Goal: Information Seeking & Learning: Learn about a topic

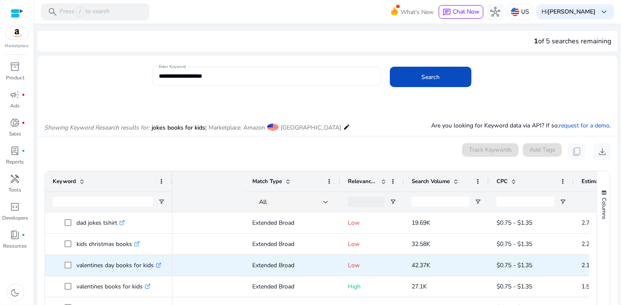
scroll to position [0, 157]
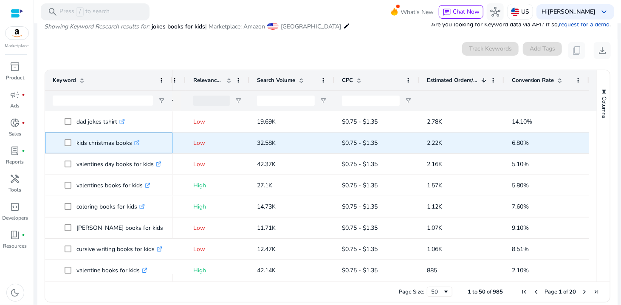
drag, startPoint x: 75, startPoint y: 140, endPoint x: 131, endPoint y: 146, distance: 55.9
click at [131, 146] on span "kids christmas books .st0{fill:#2c8af8}" at bounding box center [115, 142] width 100 height 17
copy span "kids christmas books"
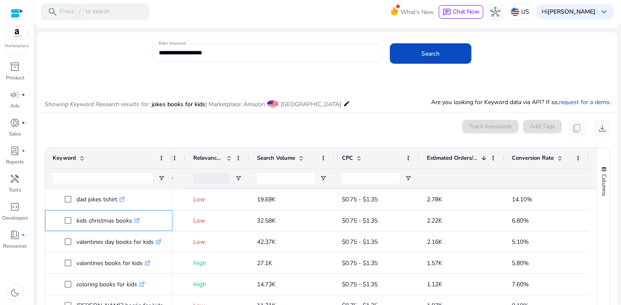
scroll to position [0, 0]
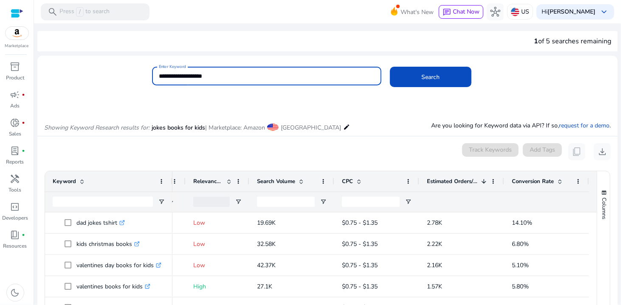
click at [172, 75] on input "**********" at bounding box center [267, 75] width 216 height 9
click at [19, 40] on div "Marketplace" at bounding box center [17, 24] width 34 height 49
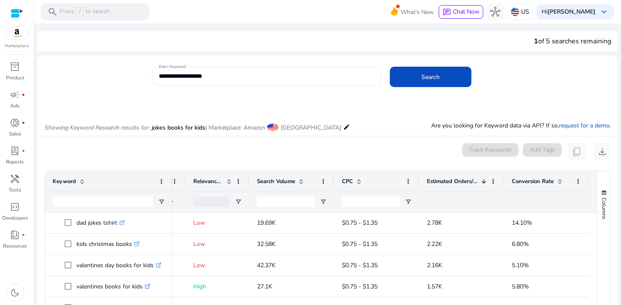
click at [18, 37] on img at bounding box center [17, 33] width 23 height 13
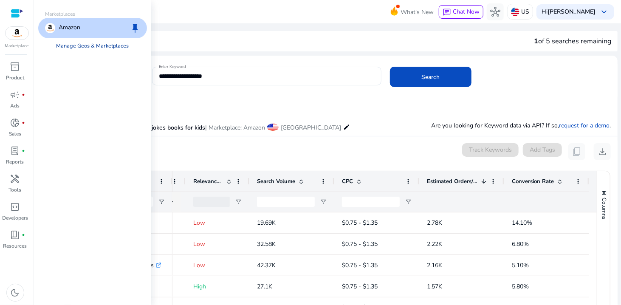
click at [76, 44] on link "Manage Geos & Marketplaces" at bounding box center [93, 45] width 86 height 15
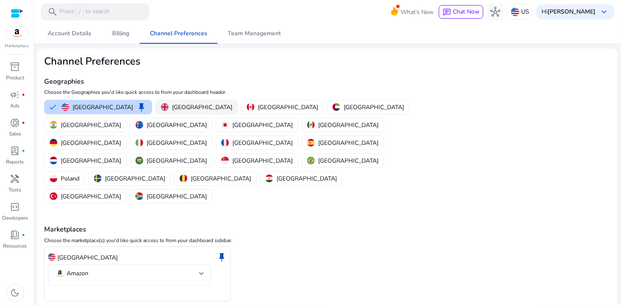
click at [172, 105] on p "United Kingdom" at bounding box center [202, 107] width 60 height 9
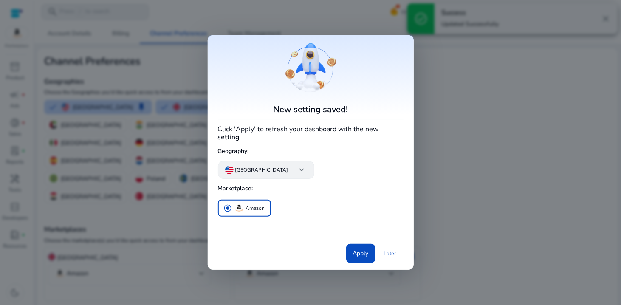
click at [250, 166] on p "United States" at bounding box center [261, 170] width 53 height 8
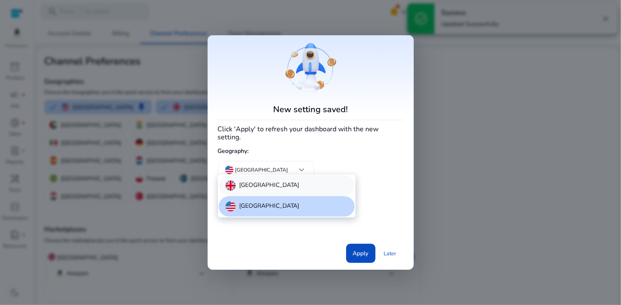
click at [256, 194] on div "United Kingdom" at bounding box center [287, 185] width 136 height 20
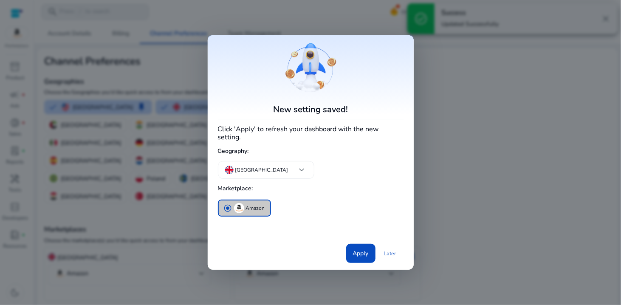
click at [258, 206] on p "Amazon" at bounding box center [255, 208] width 19 height 9
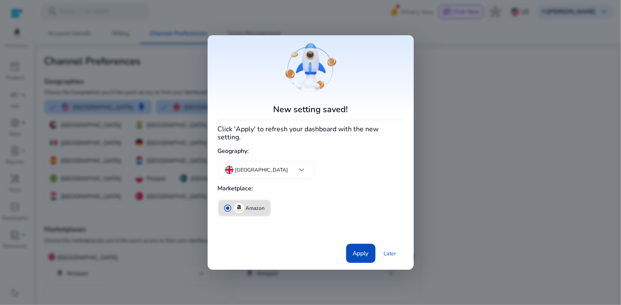
click at [258, 206] on p "Amazon" at bounding box center [255, 208] width 19 height 9
click at [366, 250] on span "Apply" at bounding box center [361, 253] width 16 height 9
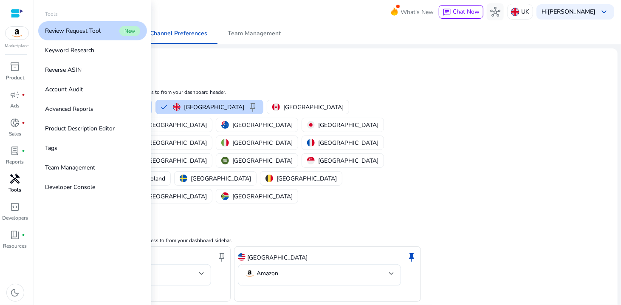
click at [12, 179] on span "handyman" at bounding box center [15, 179] width 10 height 10
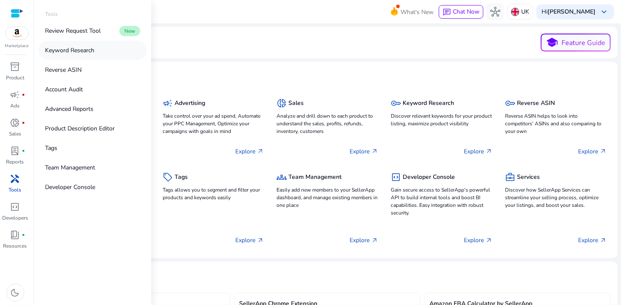
click at [70, 53] on p "Keyword Research" at bounding box center [69, 50] width 49 height 9
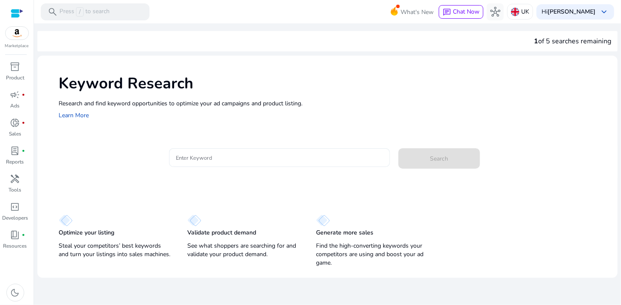
click at [239, 158] on input "Enter Keyword" at bounding box center [279, 157] width 207 height 9
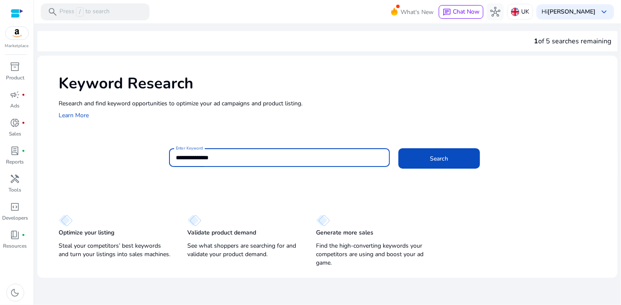
type input "**********"
click at [398, 148] on button "Search" at bounding box center [439, 158] width 82 height 20
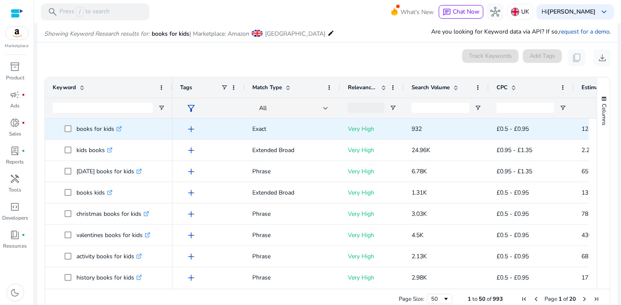
scroll to position [101, 0]
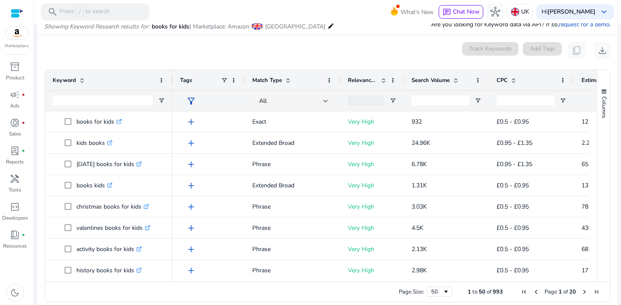
click at [427, 74] on div "Search Volume" at bounding box center [441, 80] width 60 height 16
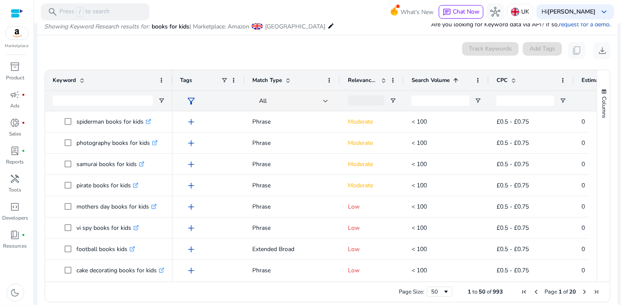
click at [434, 82] on span "Search Volume" at bounding box center [430, 80] width 38 height 8
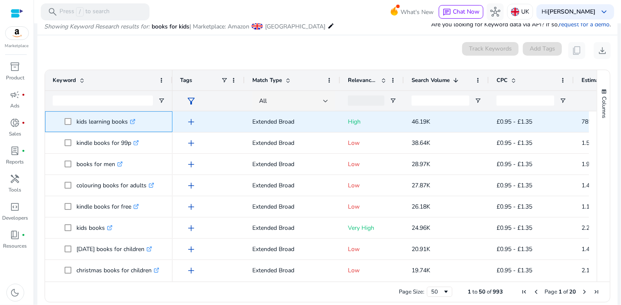
drag, startPoint x: 73, startPoint y: 121, endPoint x: 127, endPoint y: 121, distance: 54.4
click at [127, 121] on span "kids learning books .st0{fill:#2c8af8}" at bounding box center [115, 121] width 100 height 17
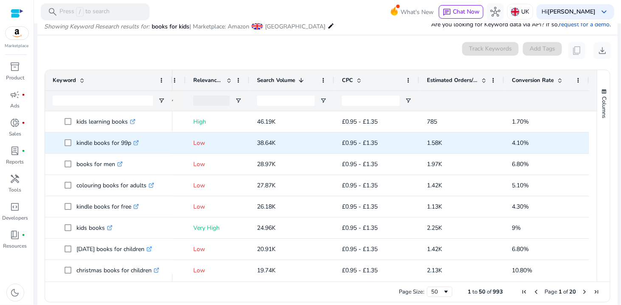
scroll to position [0, 157]
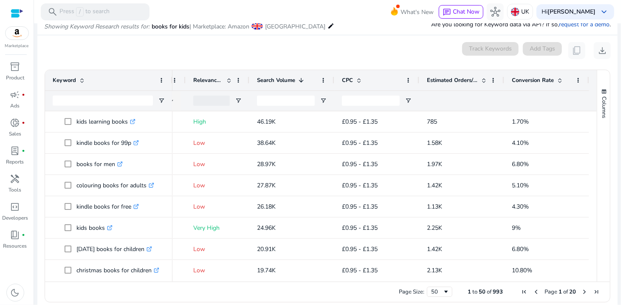
drag, startPoint x: 372, startPoint y: 149, endPoint x: 615, endPoint y: 148, distance: 242.9
click at [615, 148] on mat-sidenav-content "**********" at bounding box center [327, 152] width 587 height 305
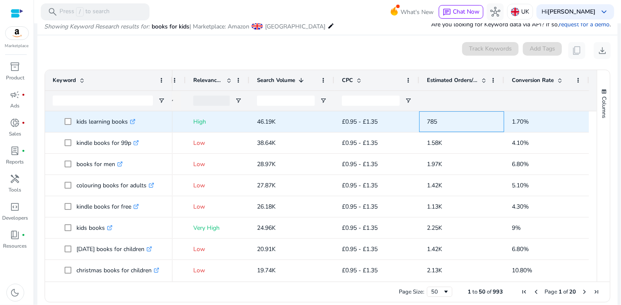
click at [453, 114] on span "785" at bounding box center [462, 121] width 70 height 17
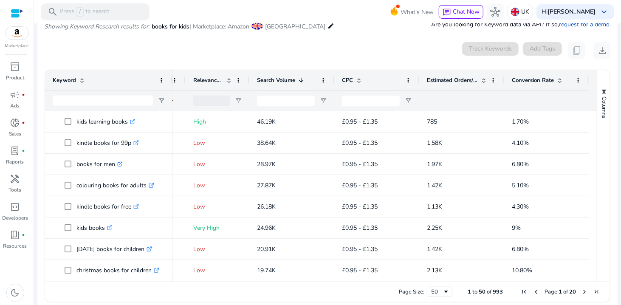
click at [448, 87] on div "Estimated Orders/Month" at bounding box center [457, 80] width 60 height 16
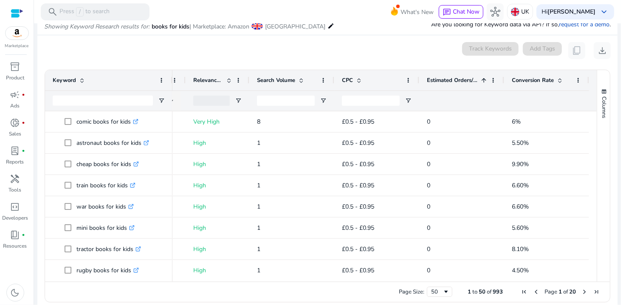
click at [448, 87] on div "Estimated Orders/Month 1" at bounding box center [457, 80] width 60 height 16
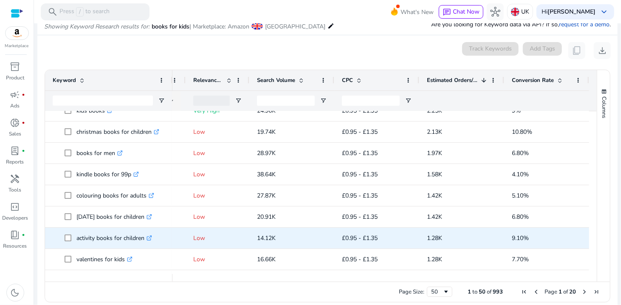
scroll to position [42, 0]
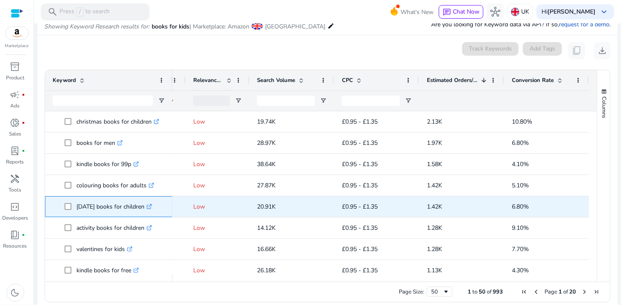
click at [70, 209] on span "easter books for children .st0{fill:#2c8af8}" at bounding box center [115, 206] width 100 height 17
copy span "easter books for children"
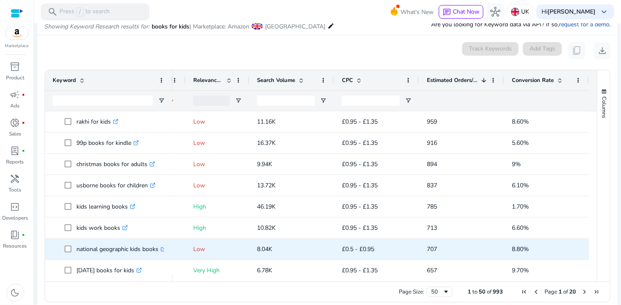
scroll to position [255, 0]
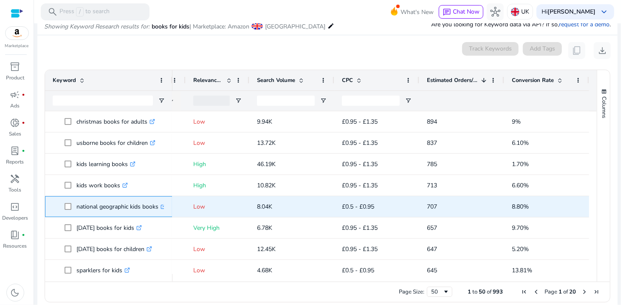
drag, startPoint x: 76, startPoint y: 206, endPoint x: 158, endPoint y: 211, distance: 81.7
click at [158, 211] on p "national geographic kids books .st0{fill:#2c8af8}" at bounding box center [121, 206] width 90 height 17
copy p "national geographic kids books"
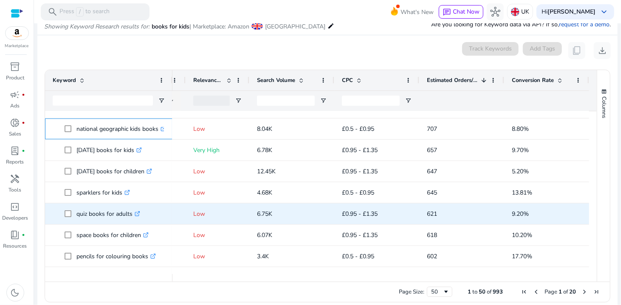
scroll to position [382, 0]
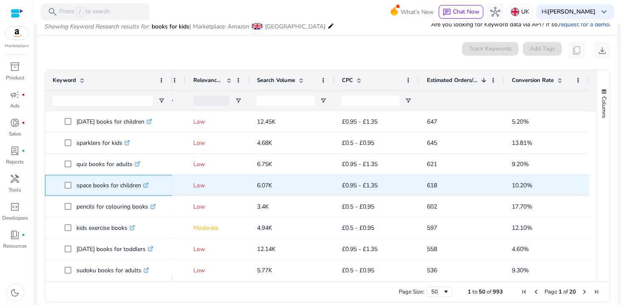
drag, startPoint x: 76, startPoint y: 186, endPoint x: 141, endPoint y: 191, distance: 64.8
click at [141, 191] on p "space books for children .st0{fill:#2c8af8}" at bounding box center [112, 185] width 72 height 17
copy p "space books for children"
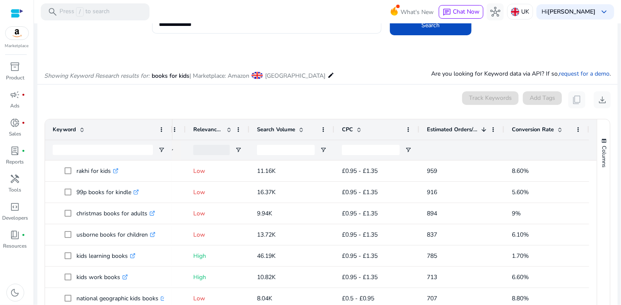
scroll to position [0, 0]
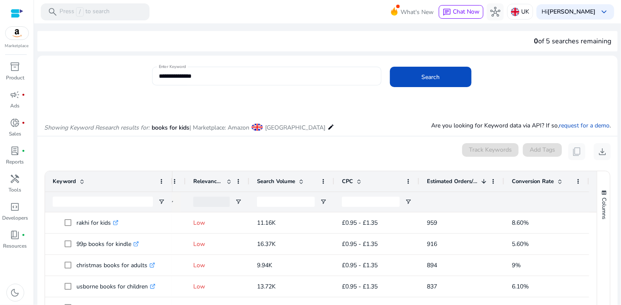
click at [217, 81] on div "**********" at bounding box center [267, 76] width 216 height 19
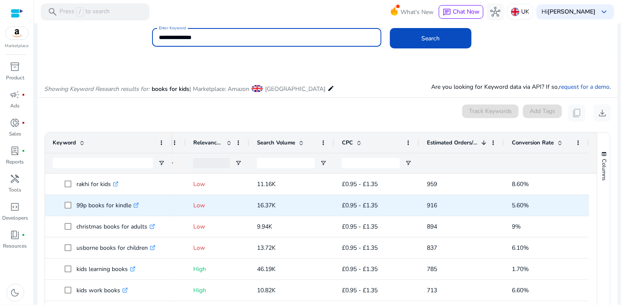
scroll to position [85, 0]
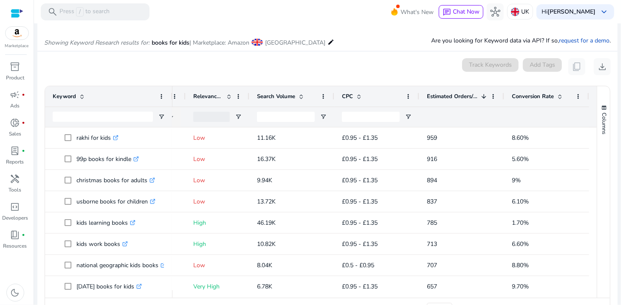
click at [445, 100] on div "Estimated Orders/Month 1" at bounding box center [457, 96] width 60 height 16
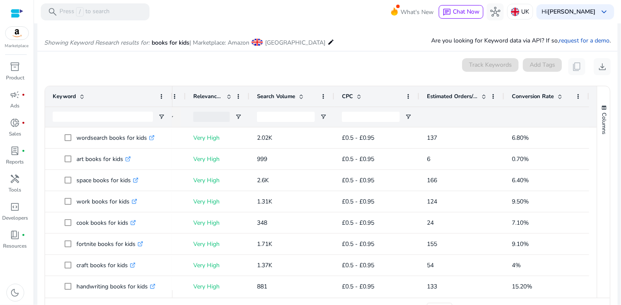
click at [262, 100] on div "Search Volume" at bounding box center [287, 96] width 60 height 16
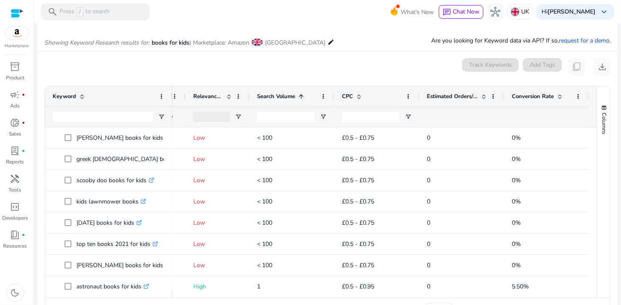
click at [262, 100] on div "Search Volume 1" at bounding box center [287, 96] width 60 height 16
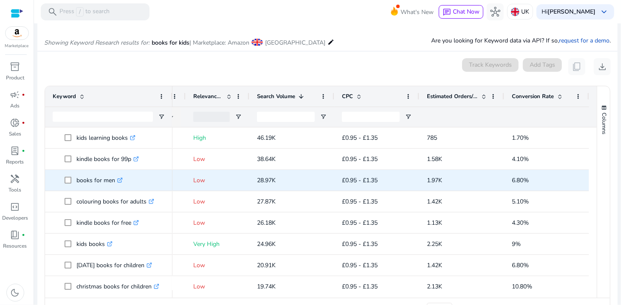
scroll to position [0, 0]
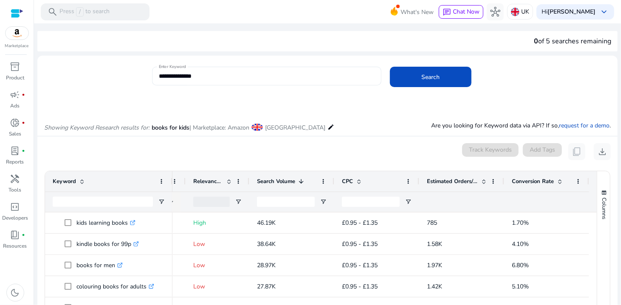
click at [223, 82] on div "**********" at bounding box center [267, 76] width 216 height 19
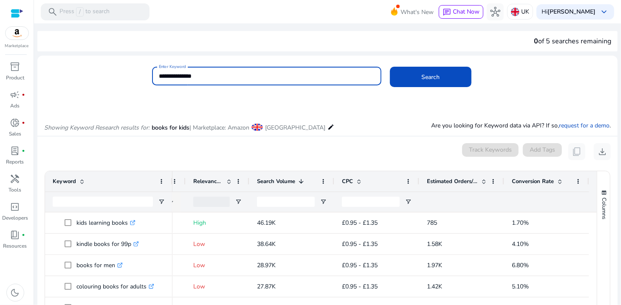
click at [215, 76] on input "**********" at bounding box center [267, 75] width 216 height 9
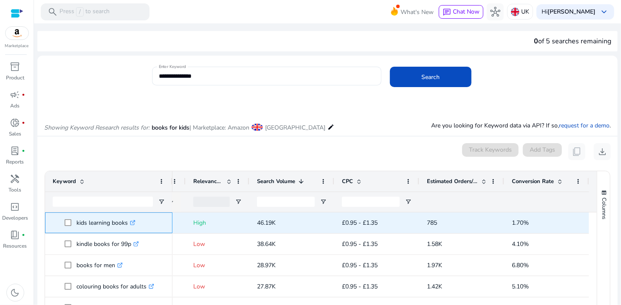
drag, startPoint x: 127, startPoint y: 222, endPoint x: 76, endPoint y: 223, distance: 50.1
click at [76, 223] on p "kids learning books .st0{fill:#2c8af8}" at bounding box center [105, 222] width 59 height 17
copy p "kids learning books"
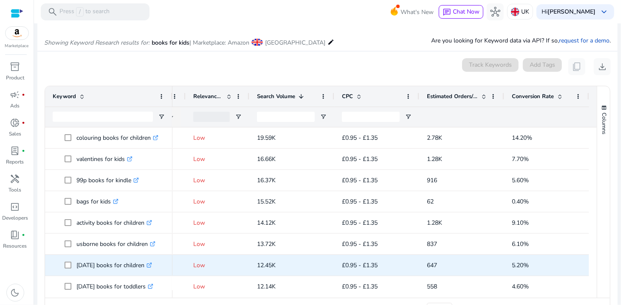
scroll to position [212, 0]
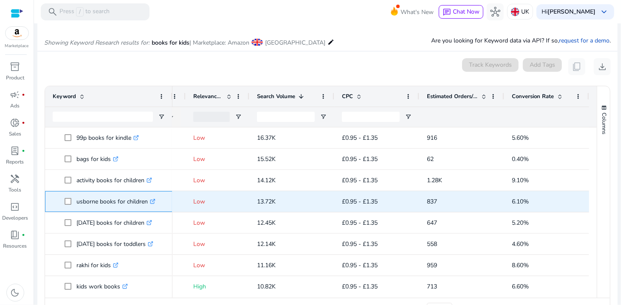
drag, startPoint x: 76, startPoint y: 201, endPoint x: 145, endPoint y: 203, distance: 68.8
click at [145, 203] on p "usborne books for children .st0{fill:#2c8af8}" at bounding box center [115, 201] width 79 height 17
copy p "usborne books for children"
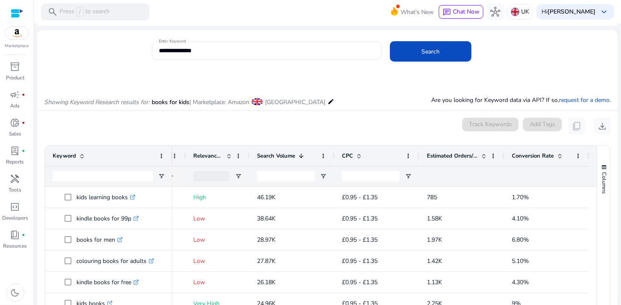
scroll to position [0, 0]
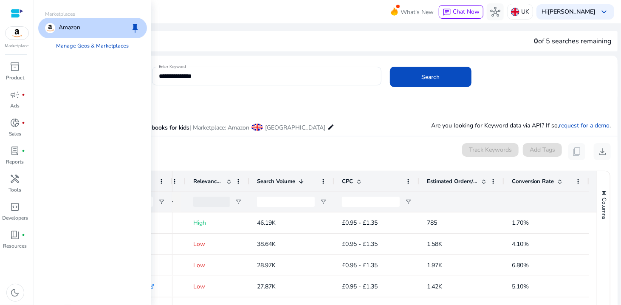
click at [79, 27] on p "Amazon" at bounding box center [70, 28] width 22 height 10
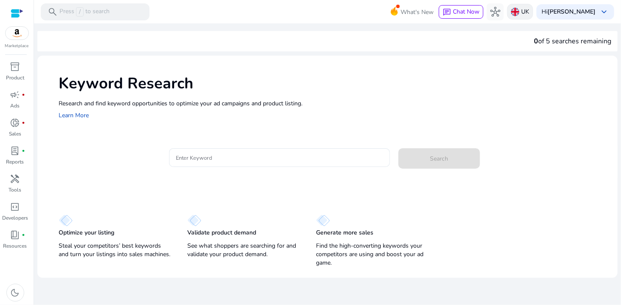
click at [520, 7] on div "UK" at bounding box center [520, 12] width 26 height 16
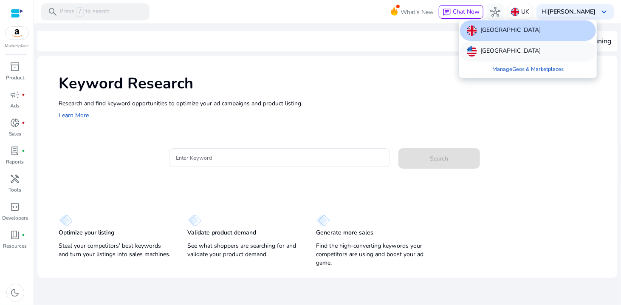
click at [507, 48] on p "United States" at bounding box center [510, 51] width 60 height 10
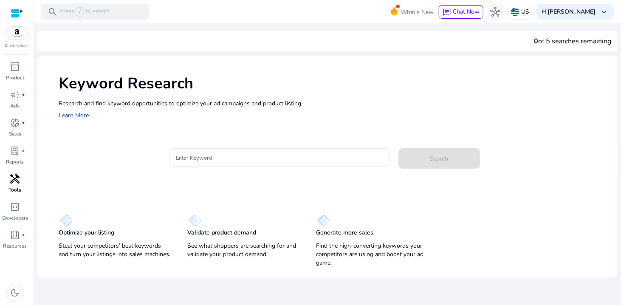
click at [15, 179] on span "handyman" at bounding box center [15, 179] width 10 height 10
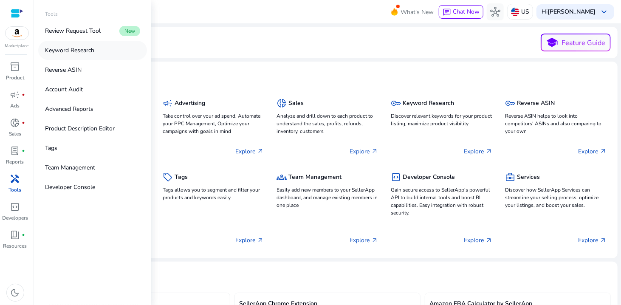
click at [68, 51] on p "Keyword Research" at bounding box center [69, 50] width 49 height 9
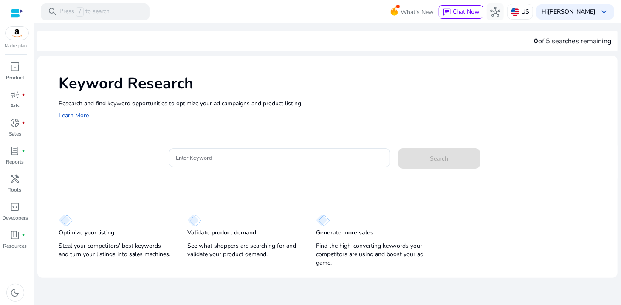
click at [572, 42] on div "0 of 5 searches remaining" at bounding box center [572, 41] width 77 height 10
